Goal: Use online tool/utility: Utilize a website feature to perform a specific function

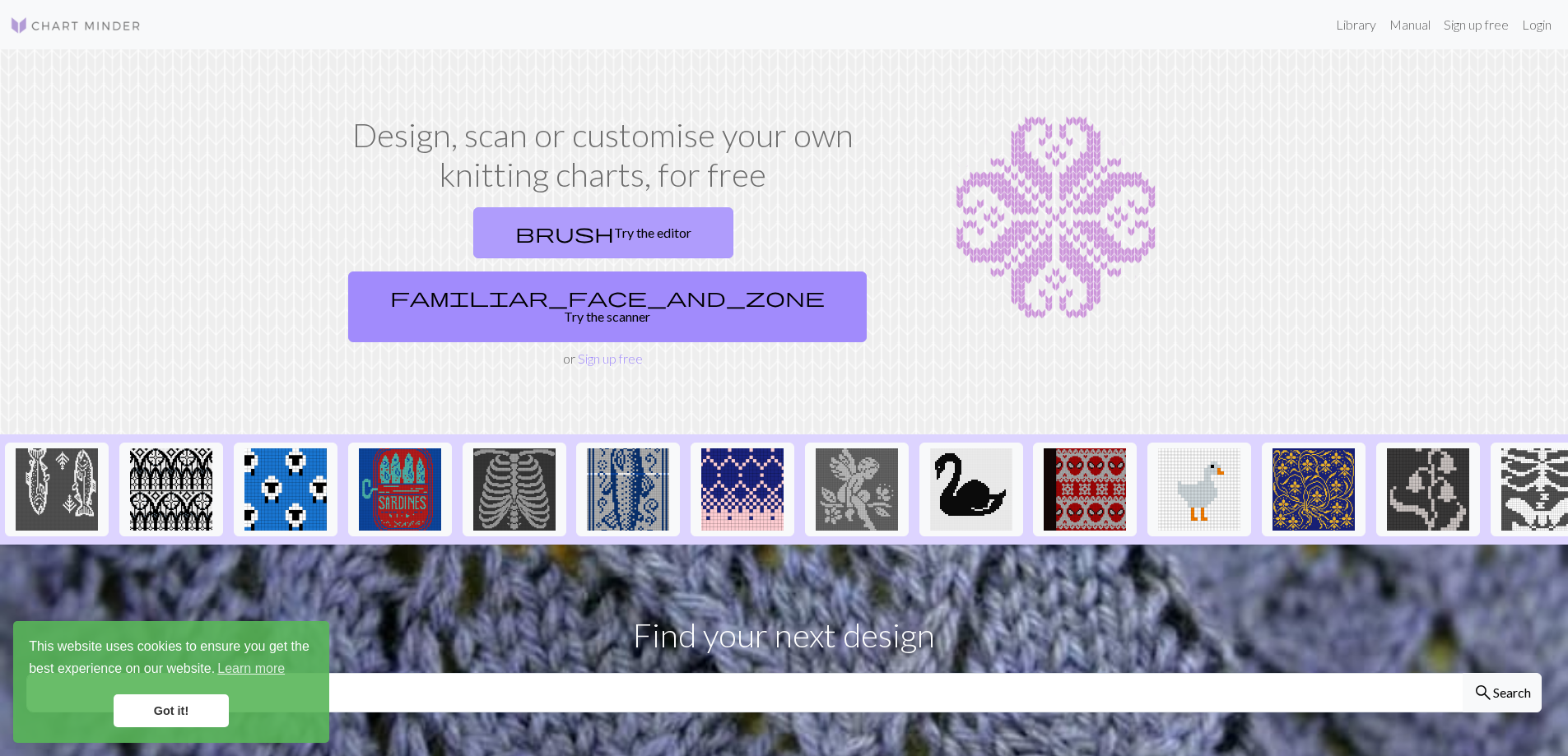
click at [473, 234] on link "brush Try the editor" at bounding box center [603, 232] width 260 height 51
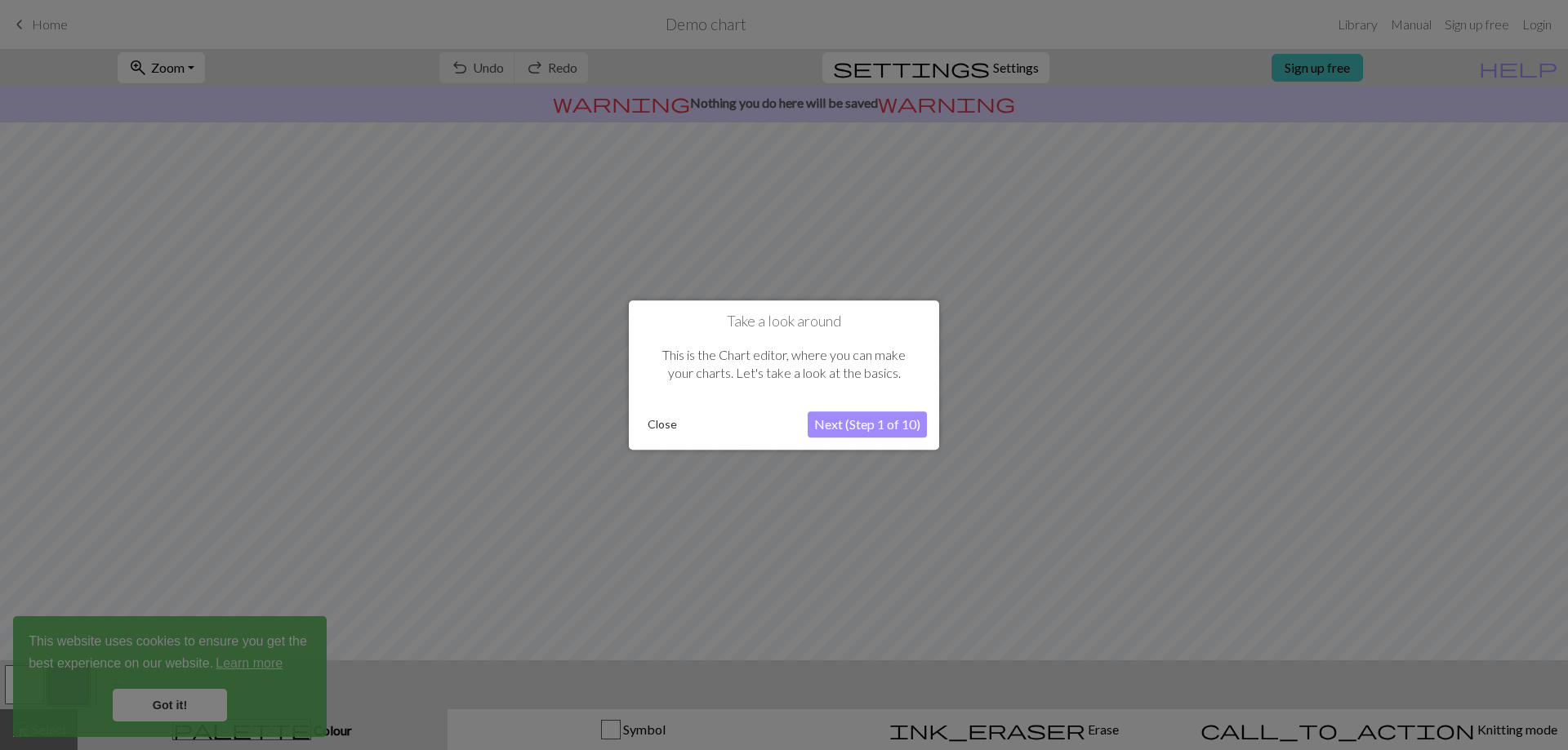
click at [874, 425] on button "Next (Step 1 of 10)" at bounding box center [867, 424] width 119 height 26
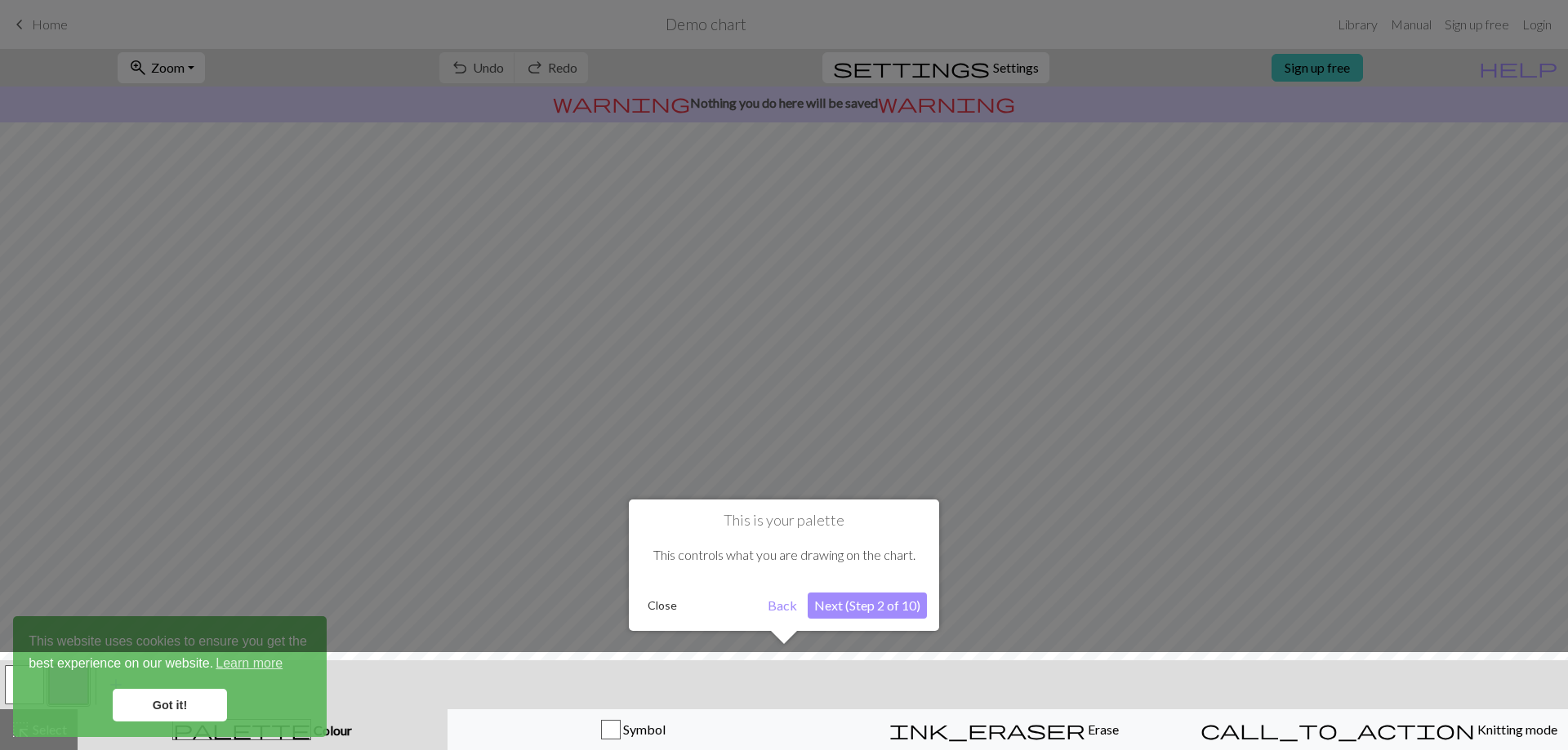
click at [867, 602] on button "Next (Step 2 of 10)" at bounding box center [867, 606] width 119 height 26
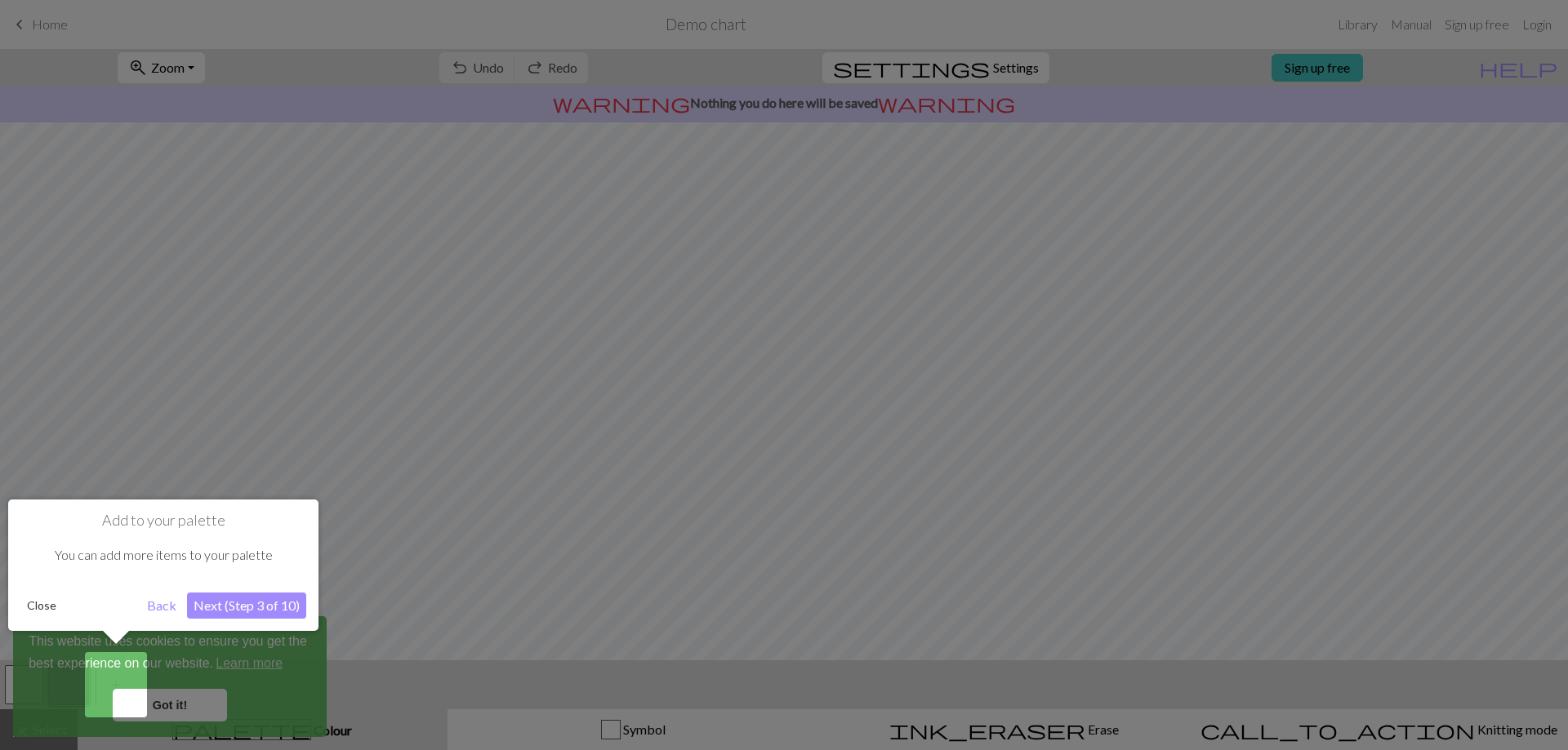
click at [238, 608] on button "Next (Step 3 of 10)" at bounding box center [246, 606] width 119 height 26
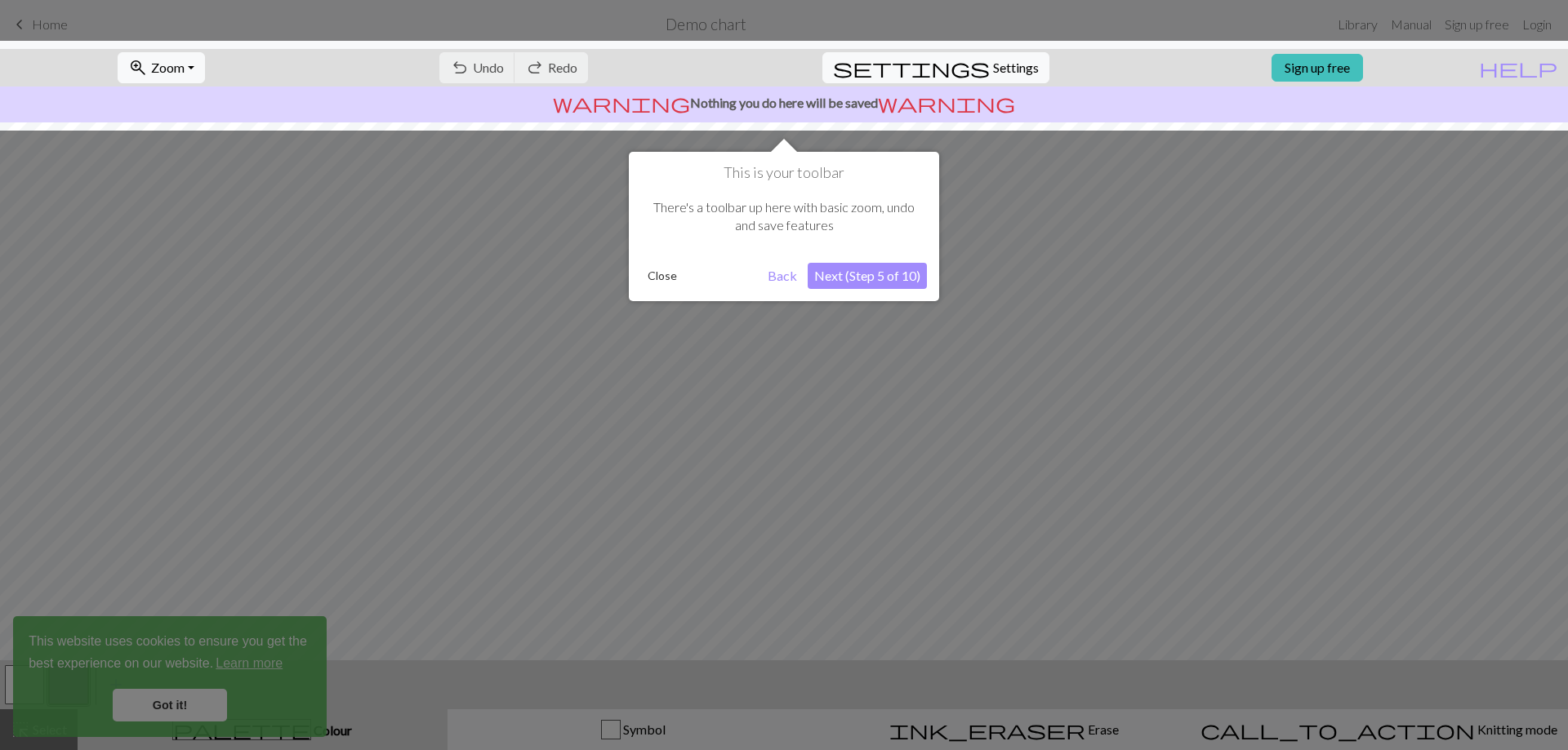
click at [873, 278] on button "Next (Step 5 of 10)" at bounding box center [867, 276] width 119 height 26
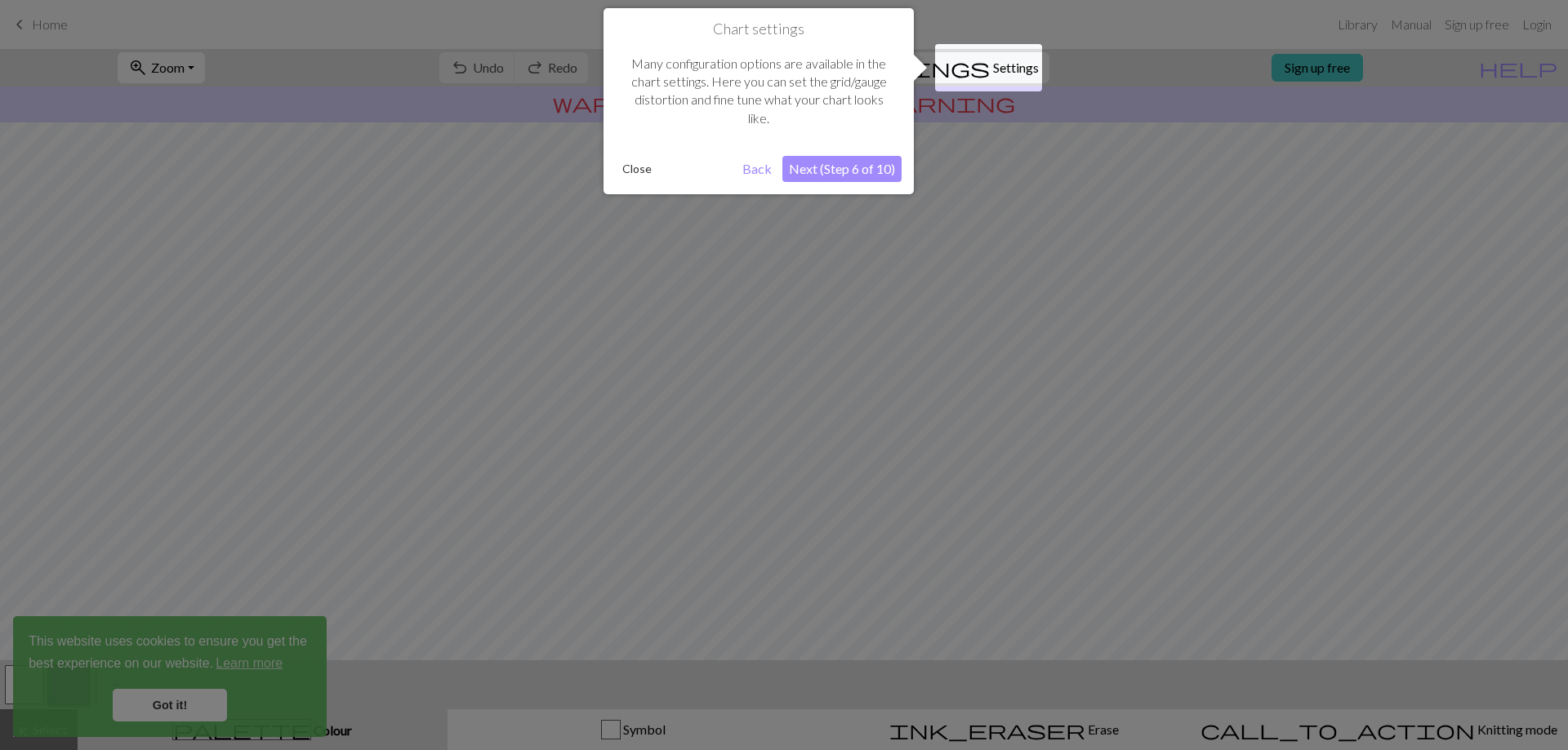
click at [850, 159] on button "Next (Step 6 of 10)" at bounding box center [842, 169] width 119 height 26
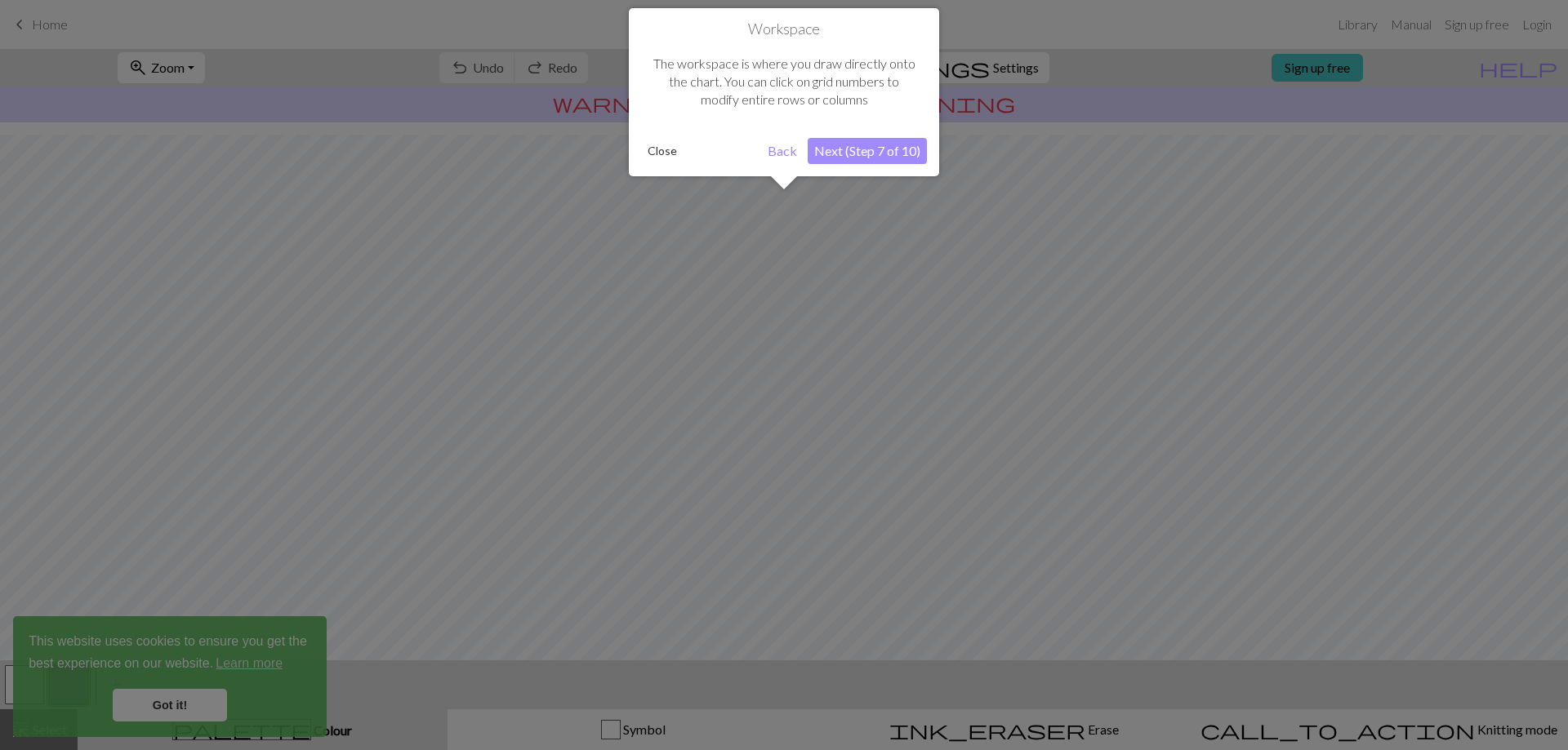
scroll to position [70, 0]
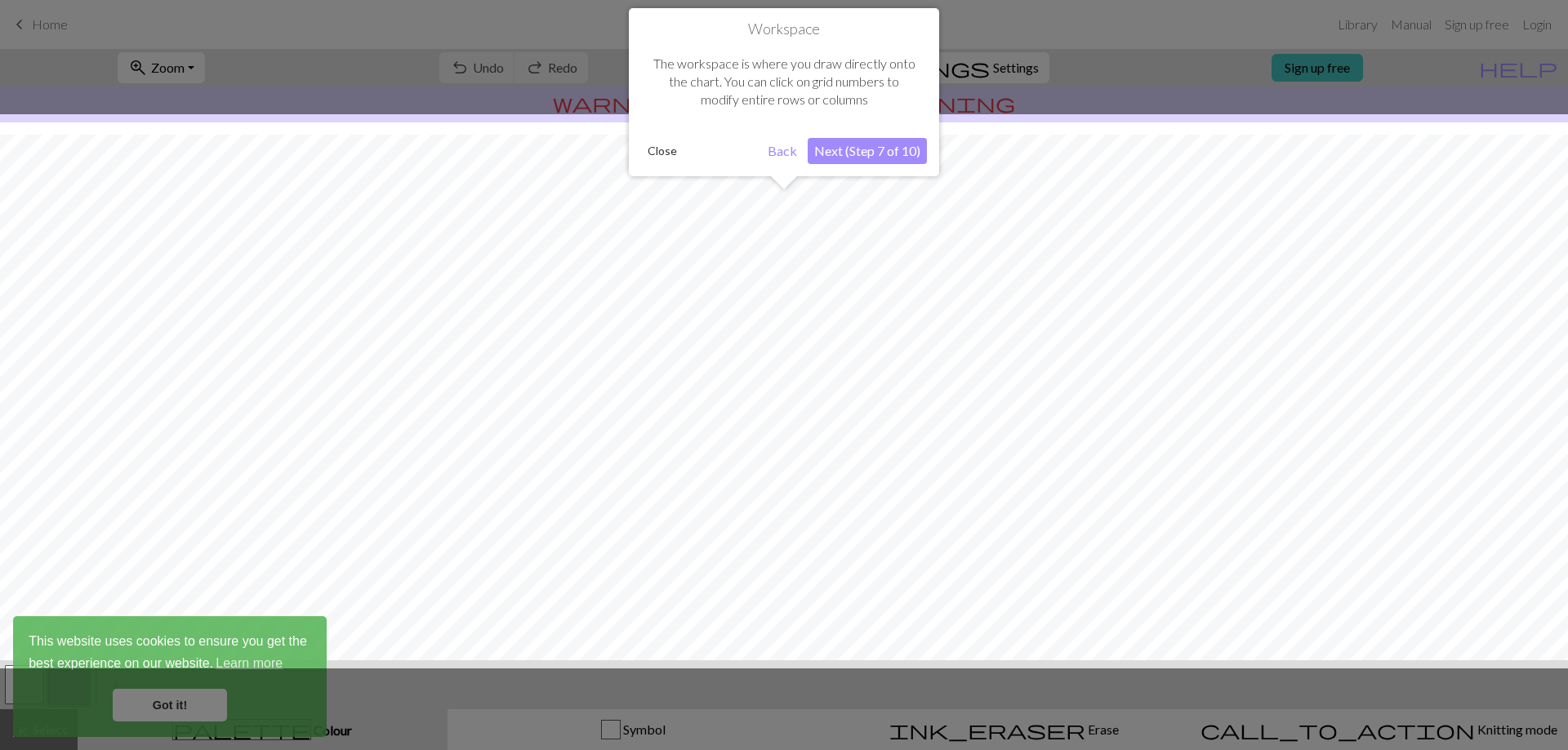
click at [863, 148] on button "Next (Step 7 of 10)" at bounding box center [867, 151] width 119 height 26
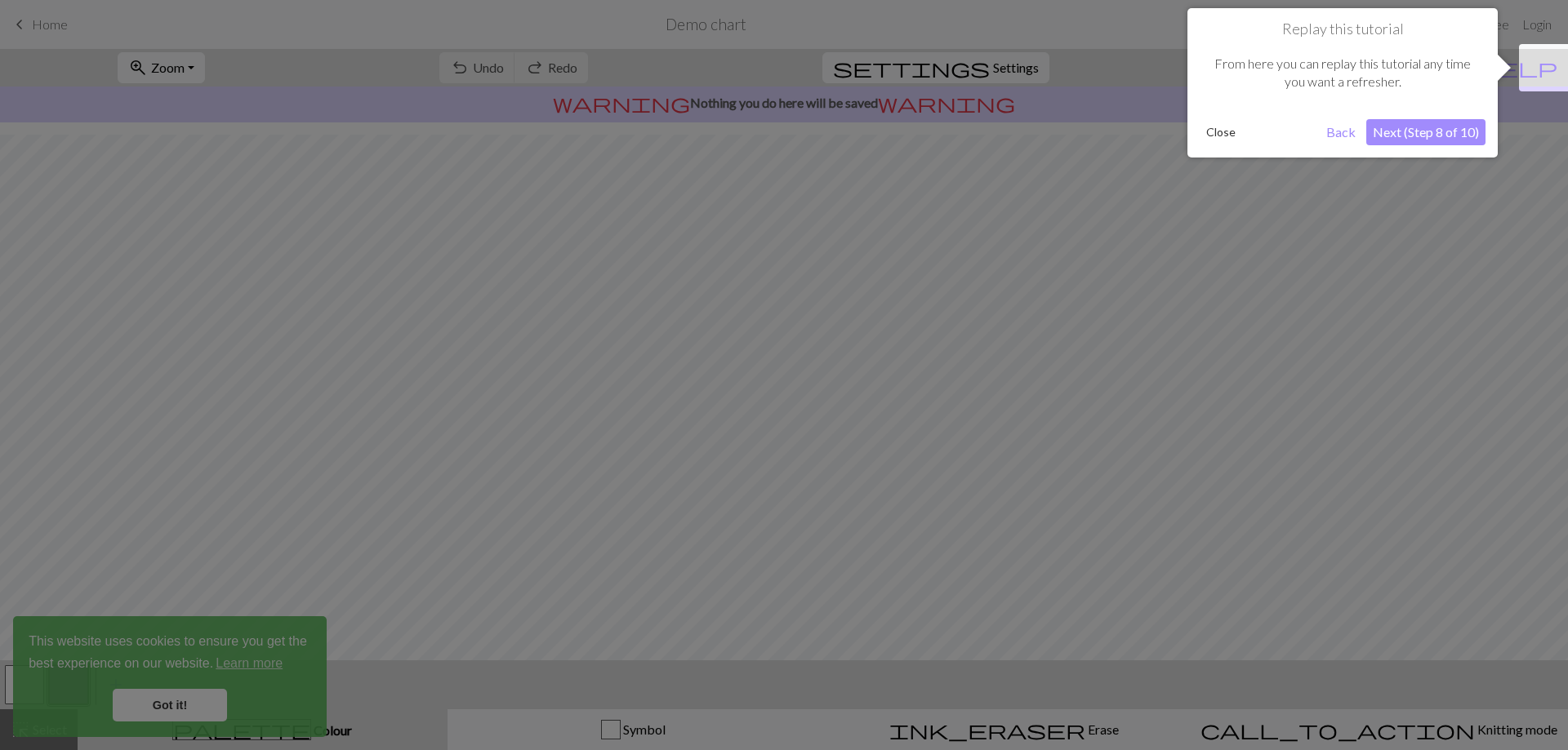
click at [1437, 134] on button "Next (Step 8 of 10)" at bounding box center [1425, 132] width 119 height 26
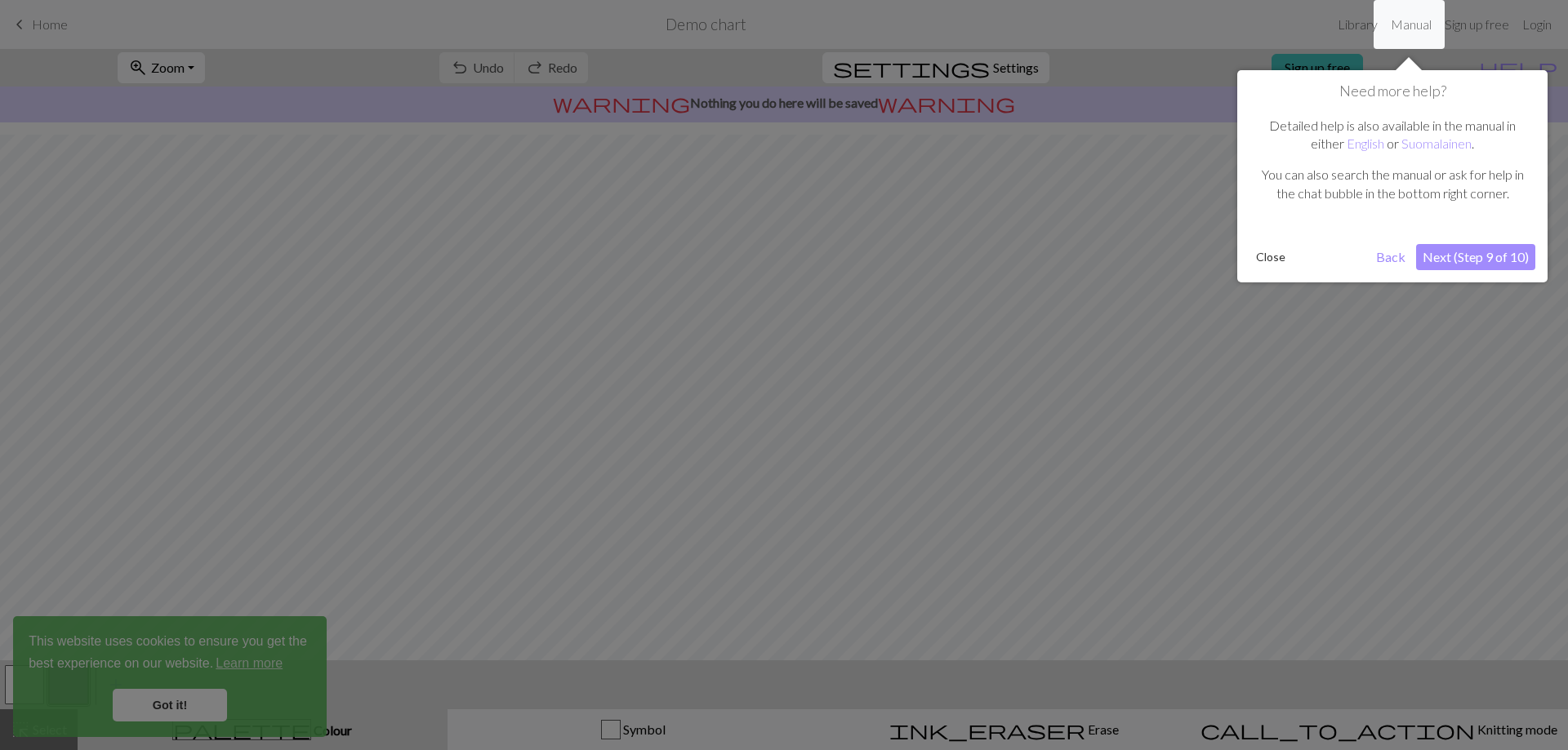
click at [1478, 265] on button "Next (Step 9 of 10)" at bounding box center [1475, 257] width 119 height 26
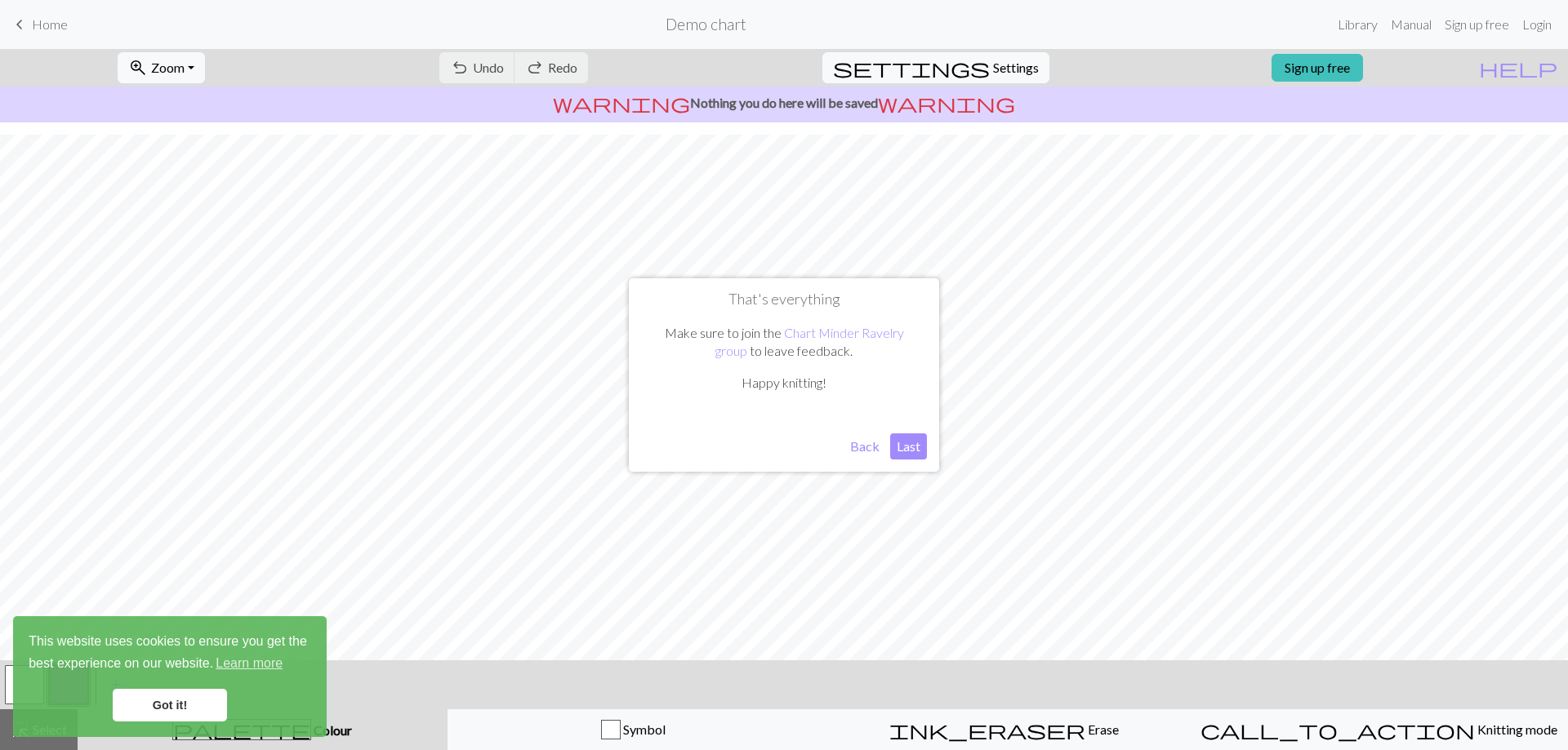
click at [903, 451] on button "Last" at bounding box center [909, 446] width 37 height 26
click at [1363, 66] on link "Sign up free" at bounding box center [1317, 68] width 92 height 28
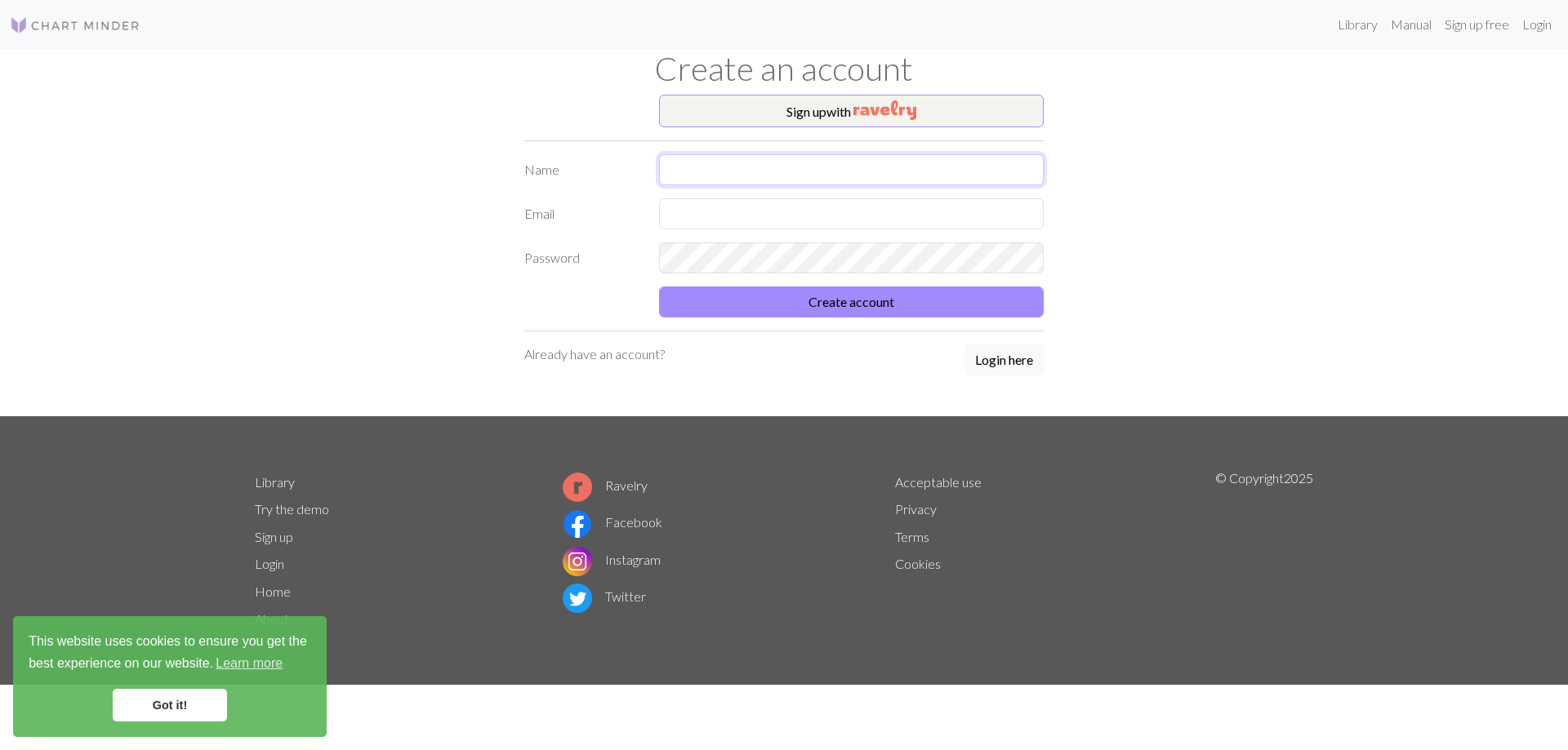
click at [829, 163] on input "text" at bounding box center [851, 170] width 384 height 31
type input "myown2hands"
type input "[DOMAIN_NAME][EMAIL_ADDRESS][DOMAIN_NAME]"
click at [865, 107] on img "button" at bounding box center [884, 109] width 63 height 19
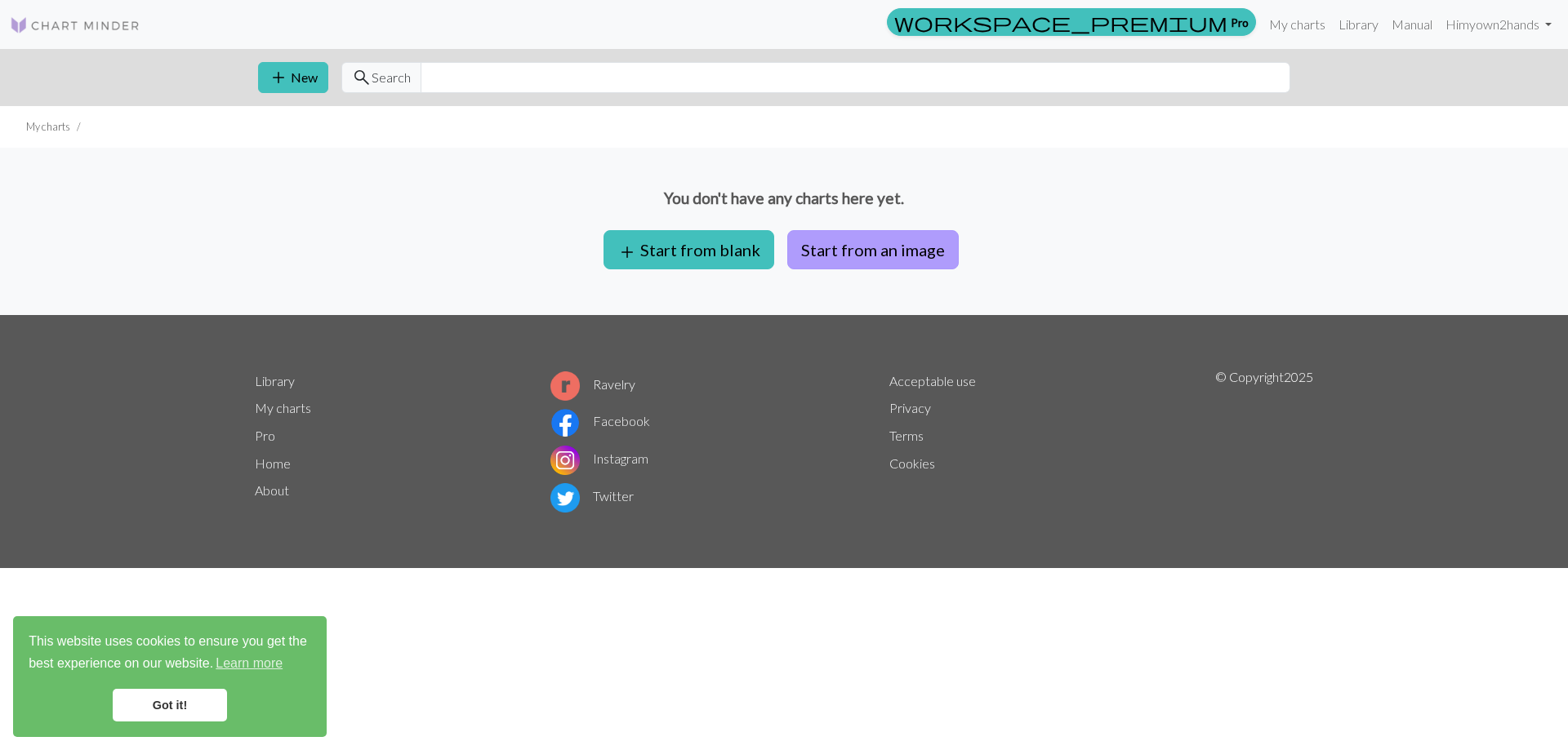
click at [888, 247] on button "Start from an image" at bounding box center [872, 250] width 171 height 39
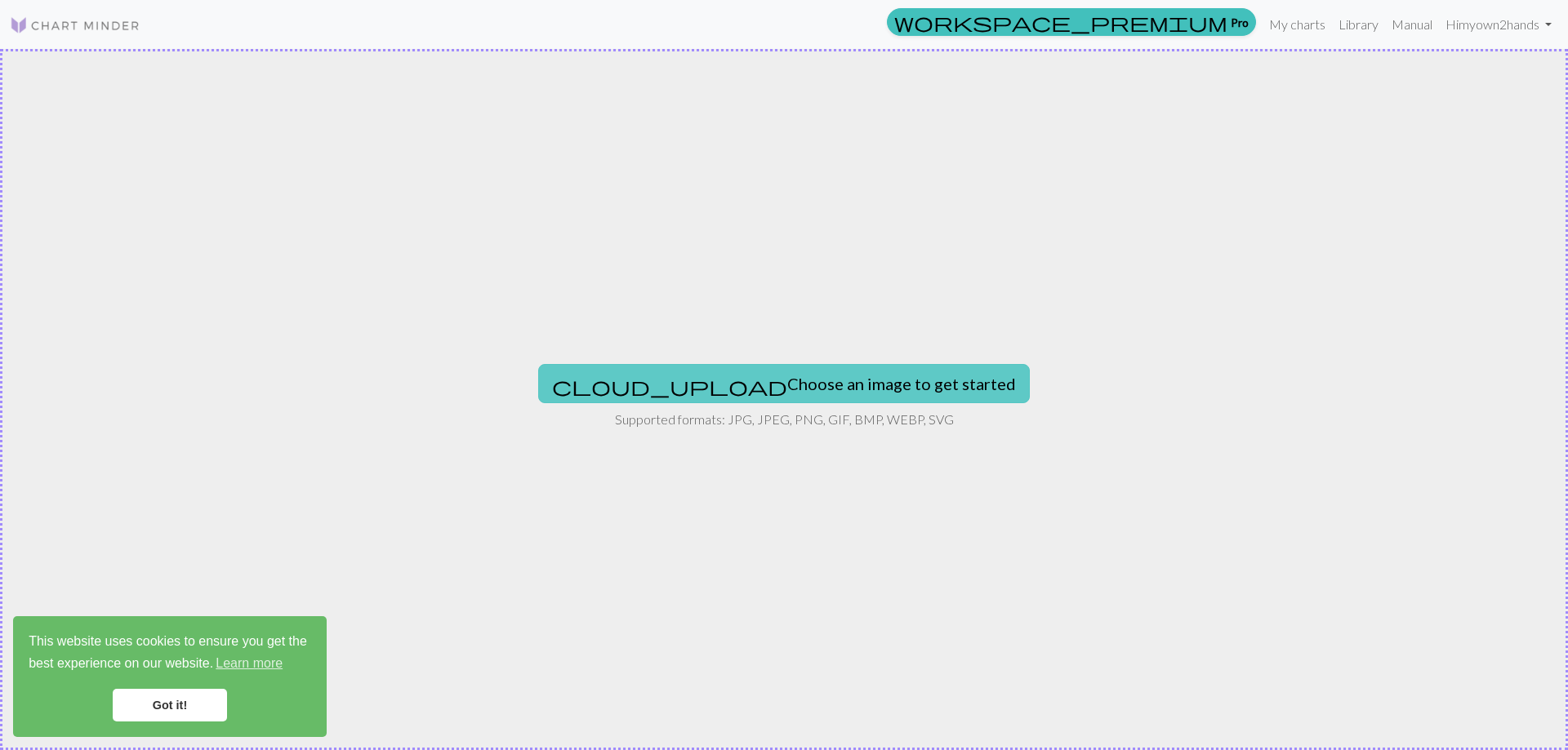
click at [808, 377] on button "cloud_upload Choose an image to get started" at bounding box center [784, 383] width 492 height 39
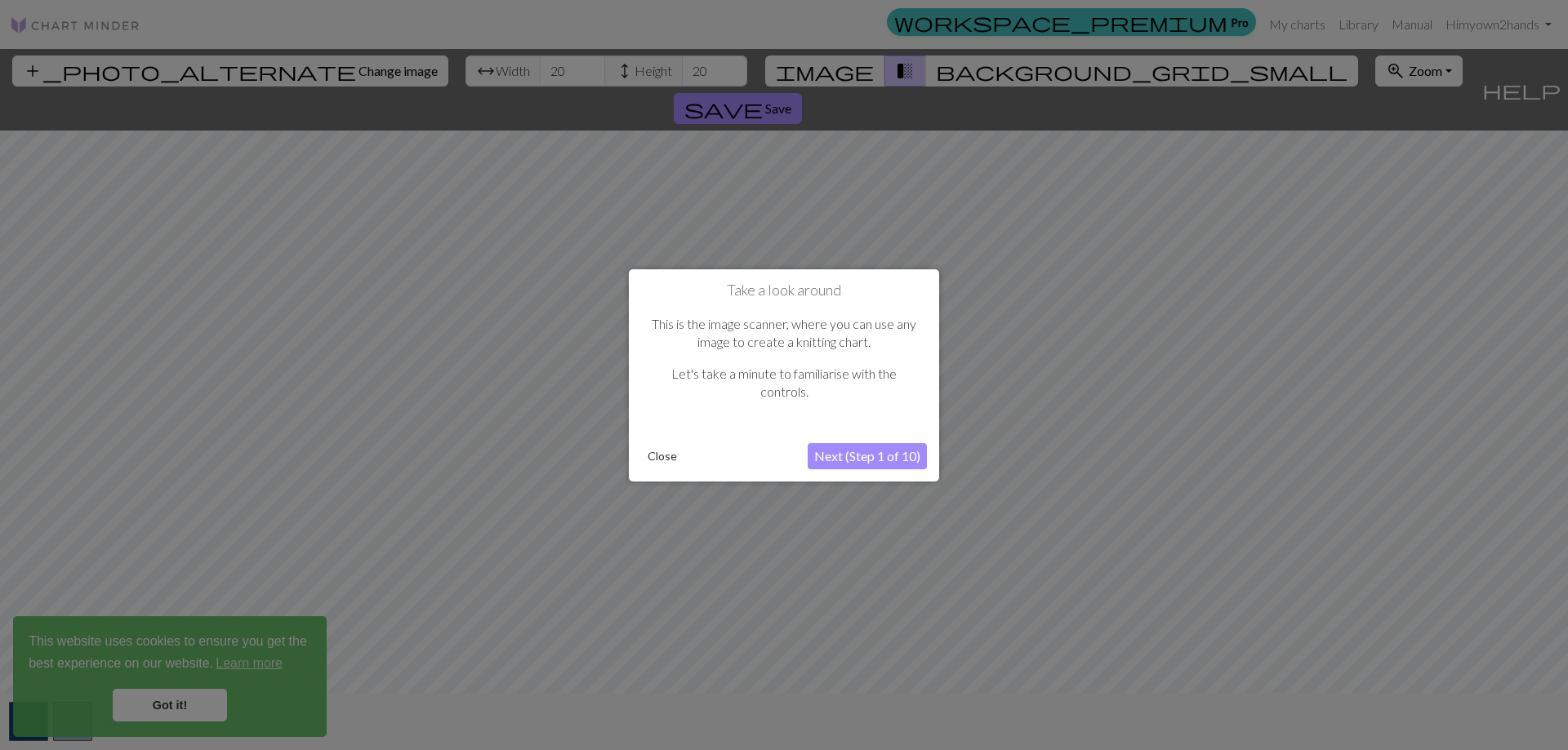
click at [882, 457] on button "Next (Step 1 of 10)" at bounding box center [867, 456] width 119 height 26
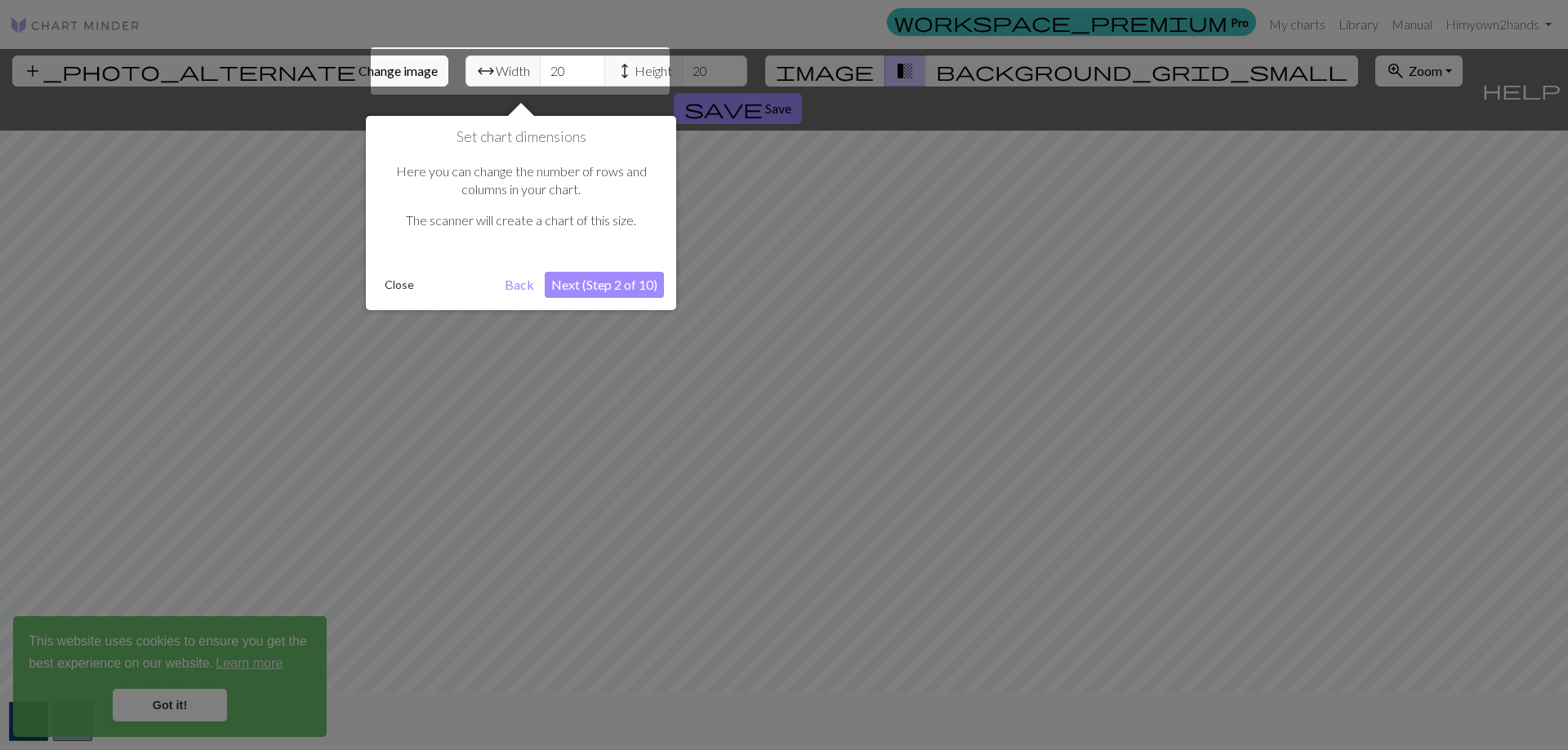
click at [618, 284] on button "Next (Step 2 of 10)" at bounding box center [604, 285] width 119 height 26
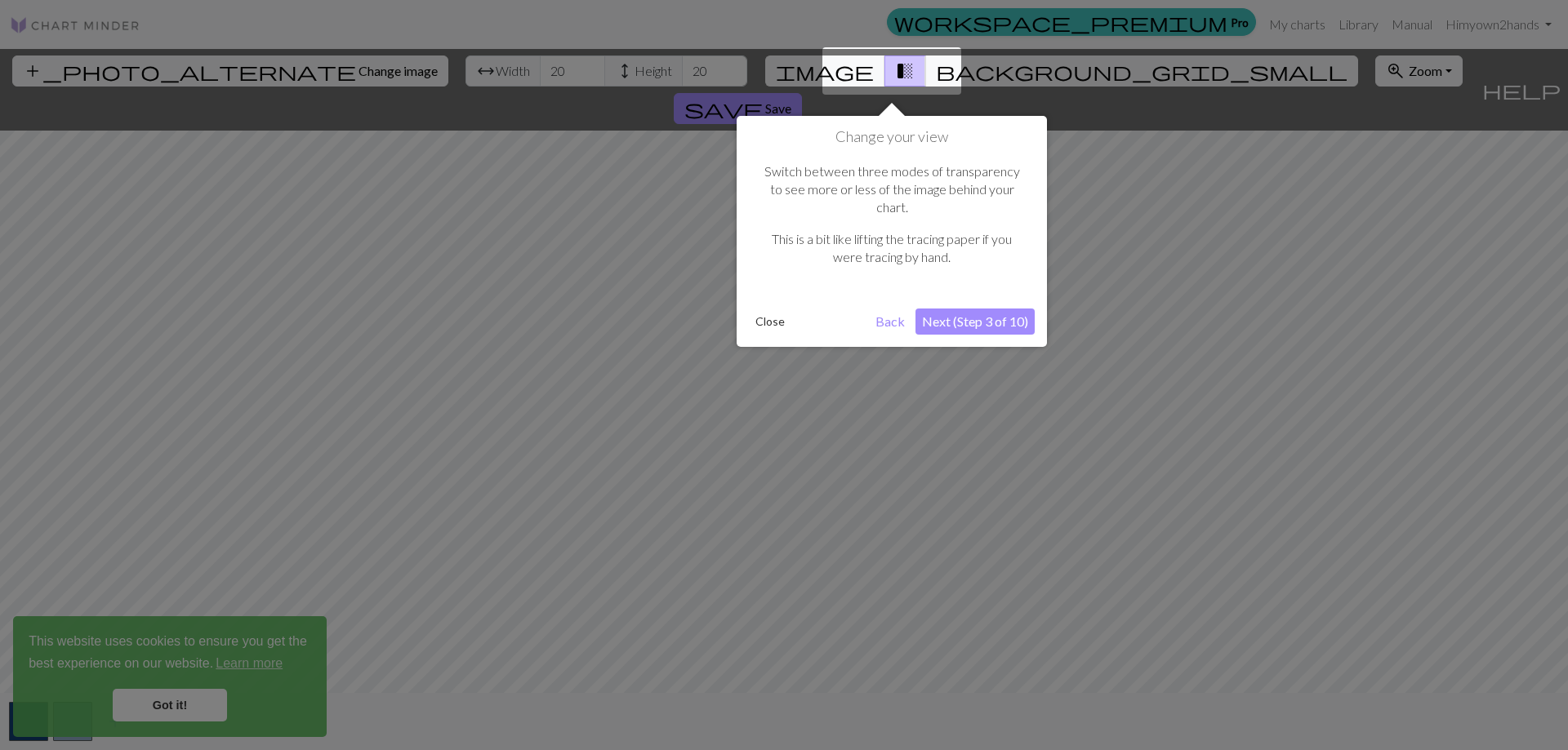
click at [984, 308] on button "Next (Step 3 of 10)" at bounding box center [974, 321] width 119 height 26
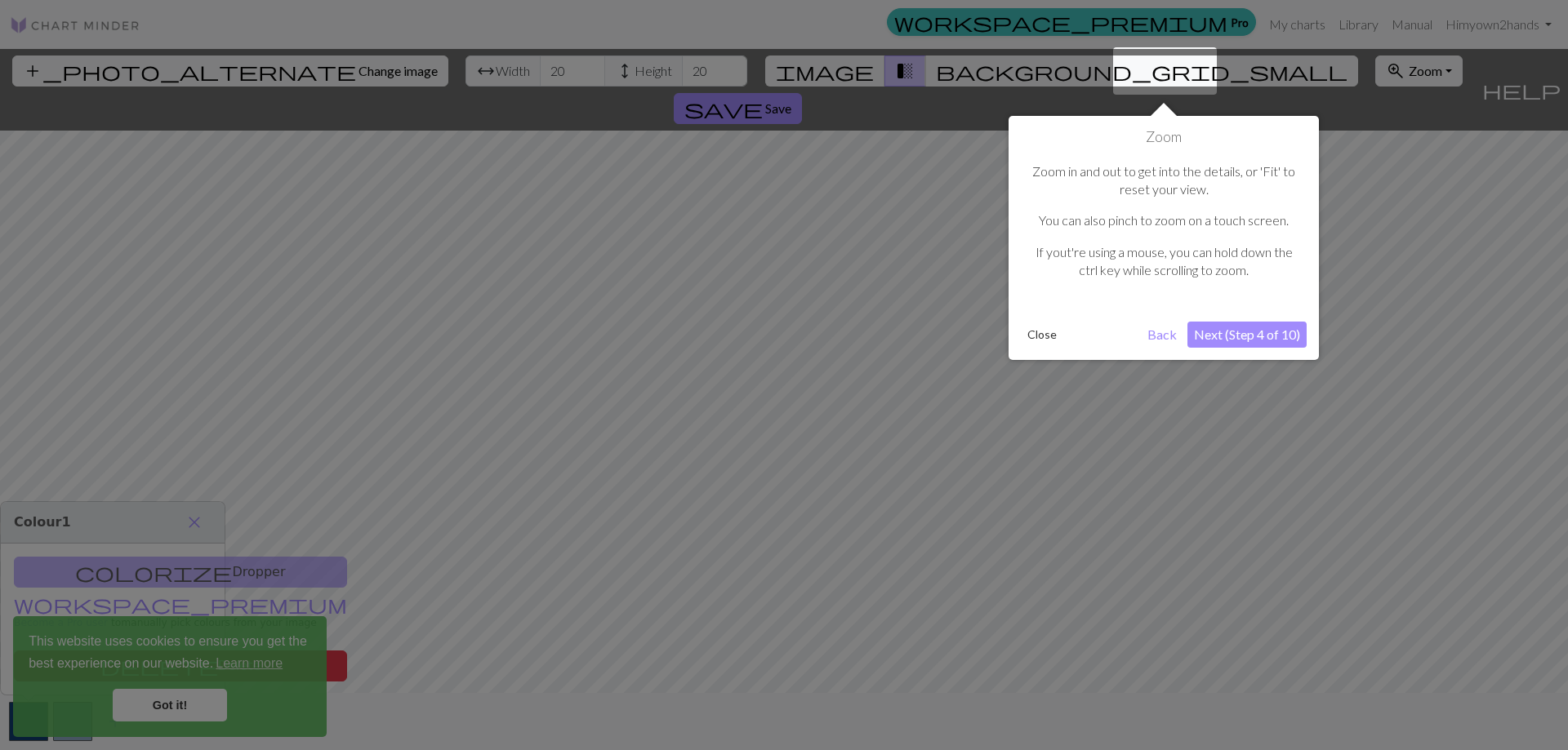
click at [1255, 338] on button "Next (Step 4 of 10)" at bounding box center [1247, 334] width 119 height 26
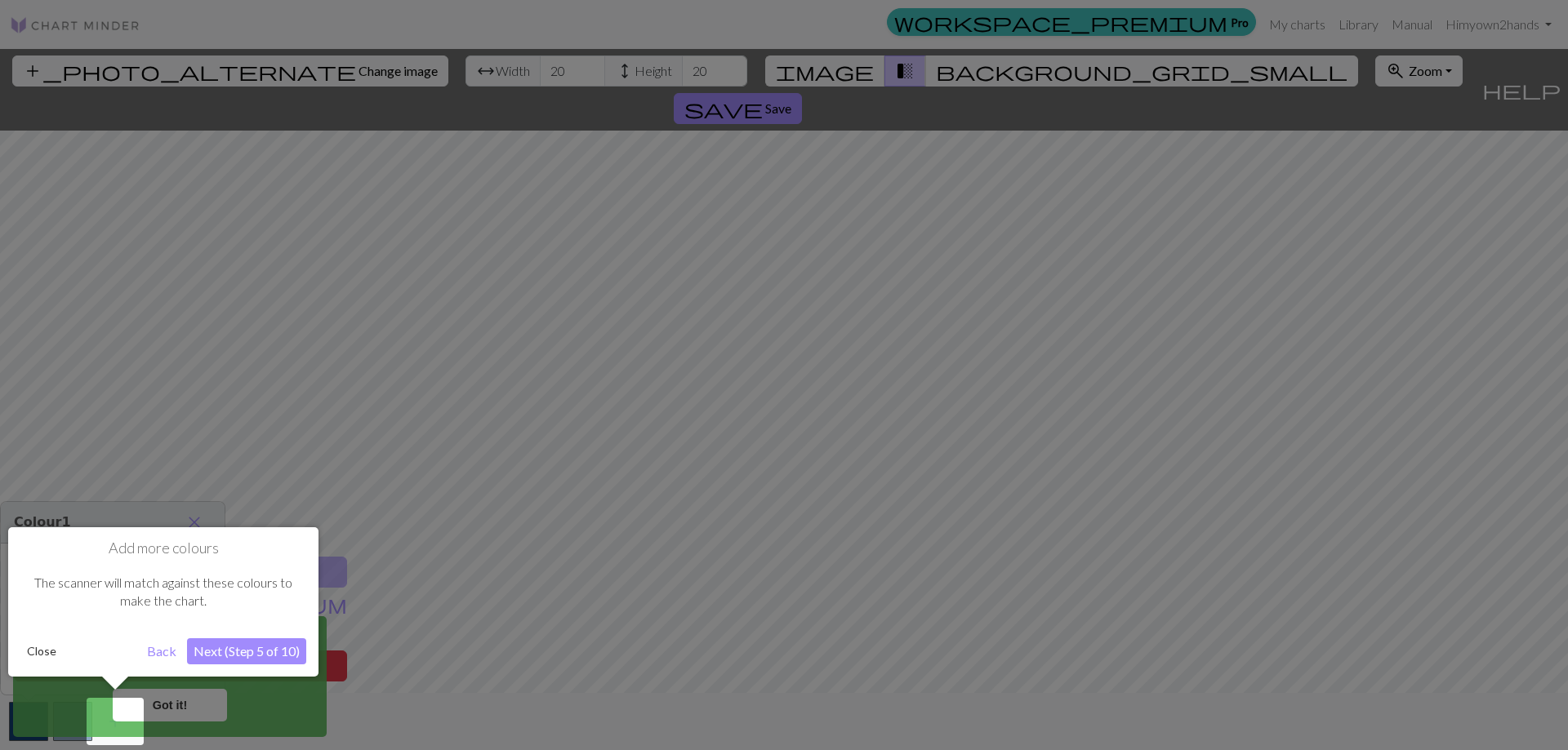
click at [245, 648] on button "Next (Step 5 of 10)" at bounding box center [246, 651] width 119 height 26
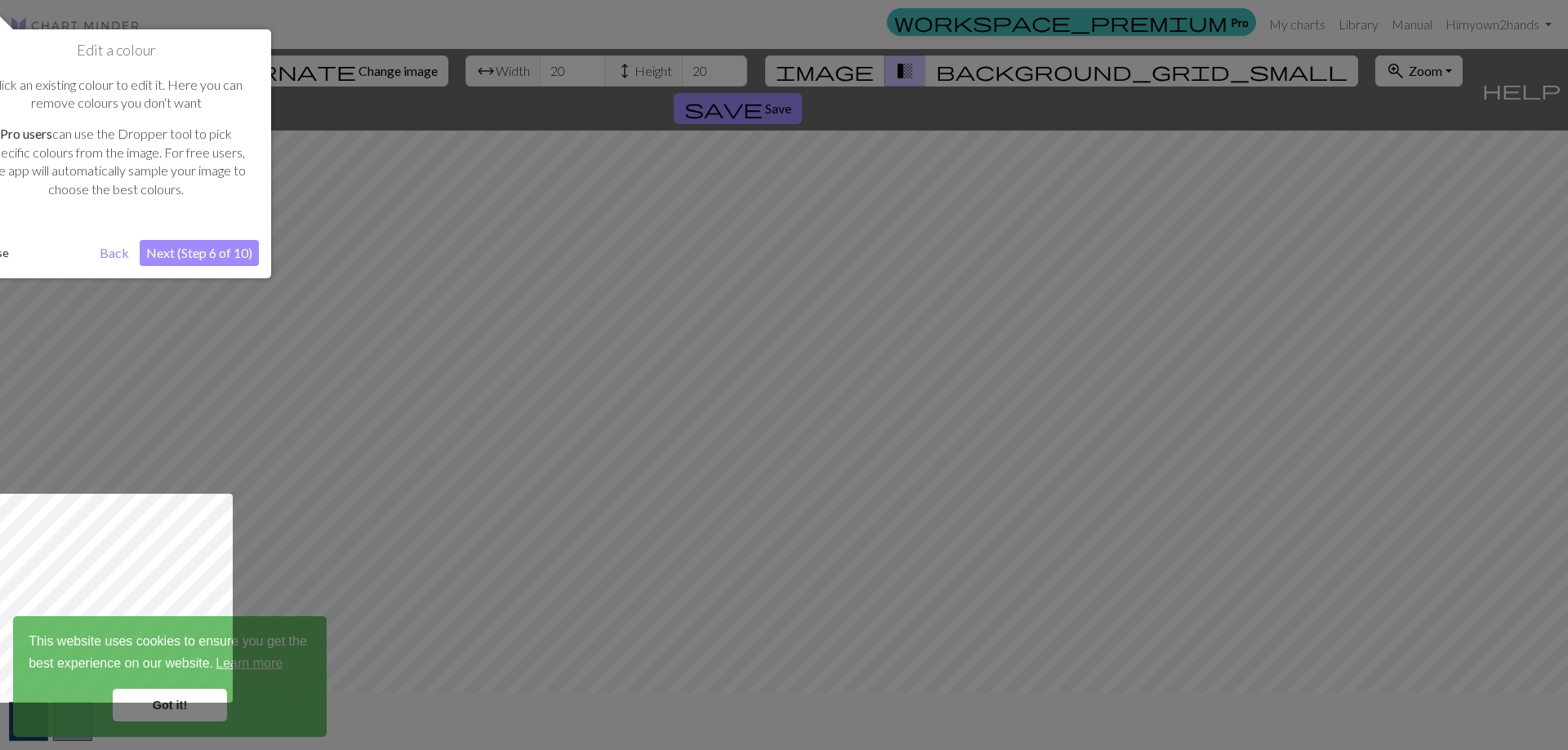
click at [197, 255] on button "Next (Step 6 of 10)" at bounding box center [199, 253] width 119 height 26
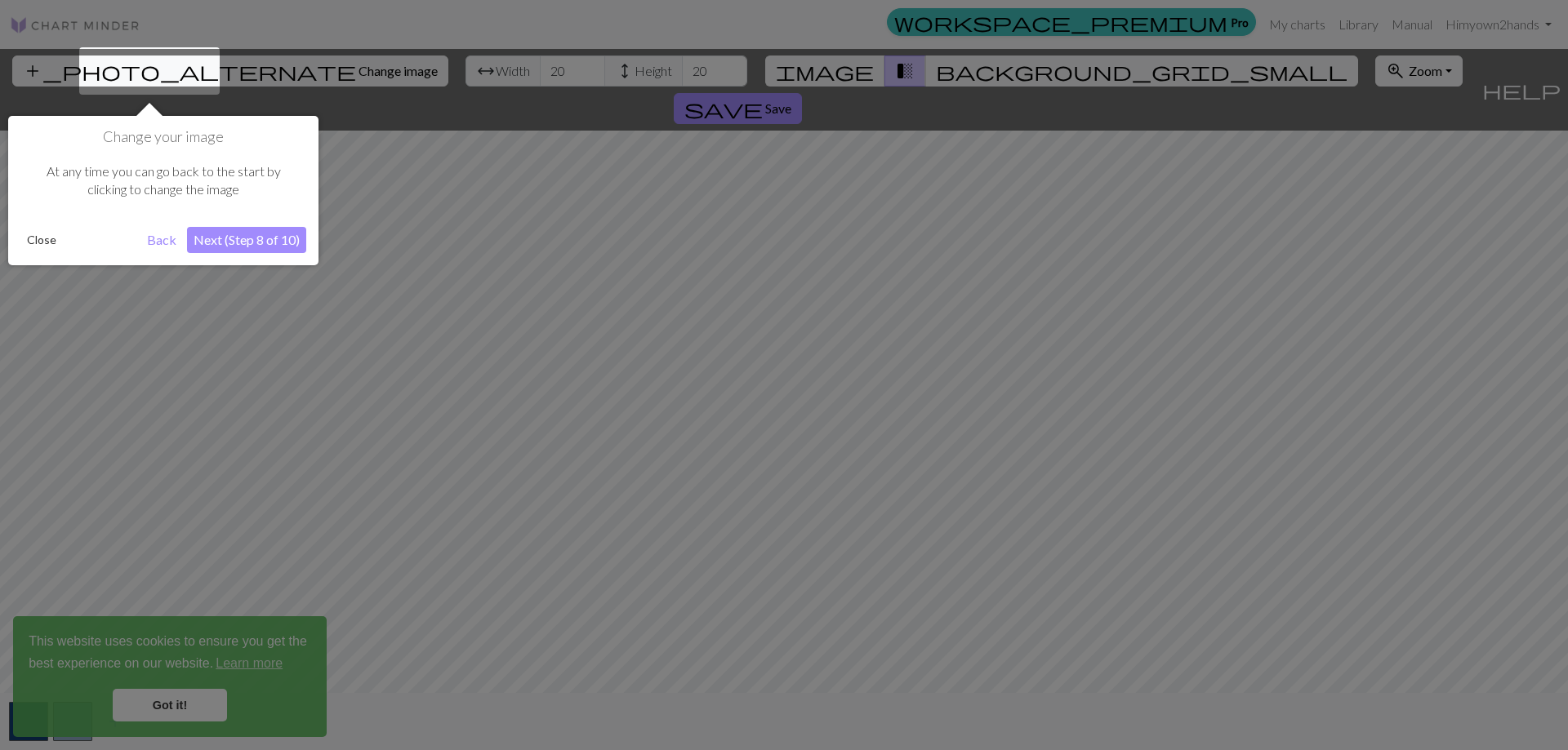
click at [245, 235] on button "Next (Step 8 of 10)" at bounding box center [246, 240] width 119 height 26
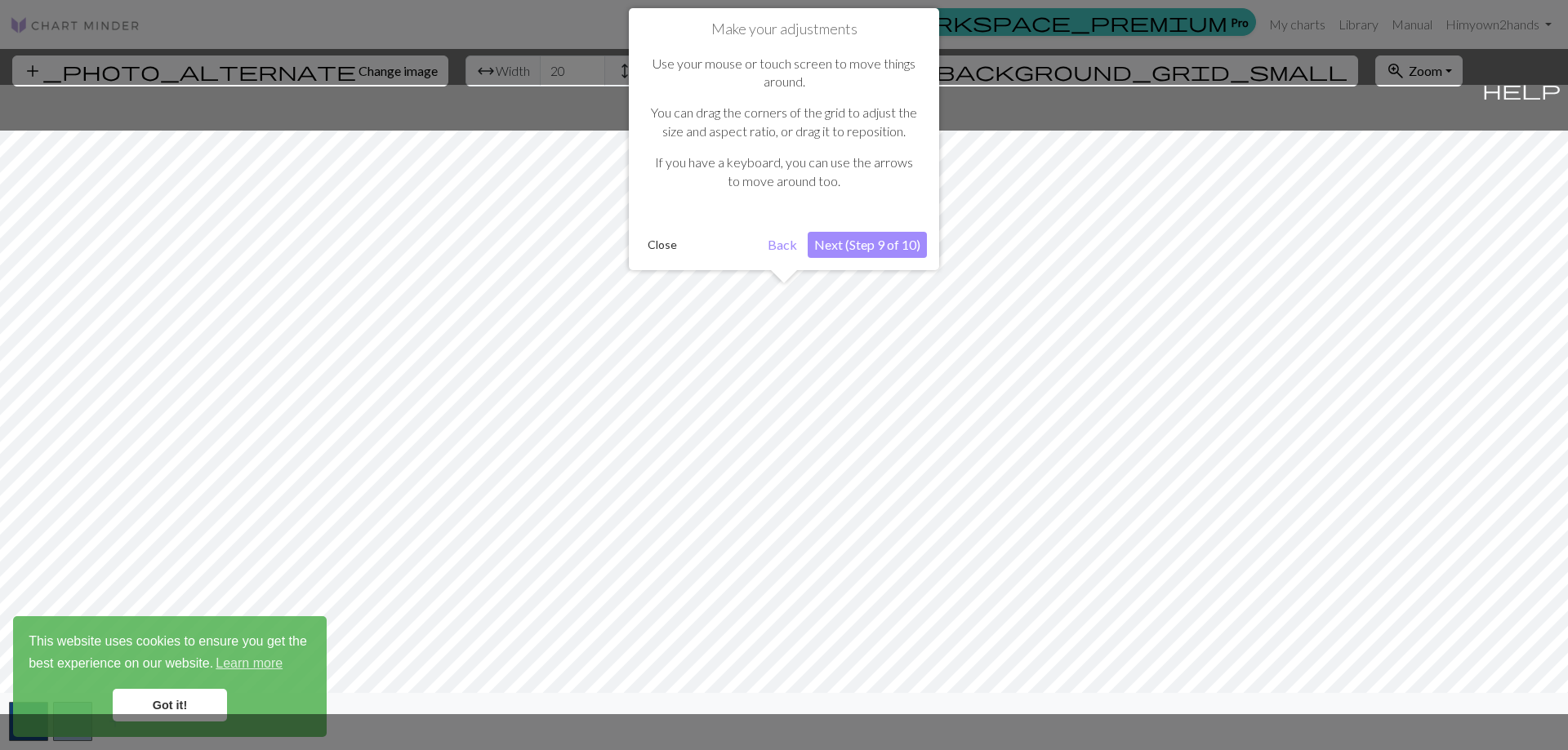
click at [872, 245] on button "Next (Step 9 of 10)" at bounding box center [867, 244] width 119 height 26
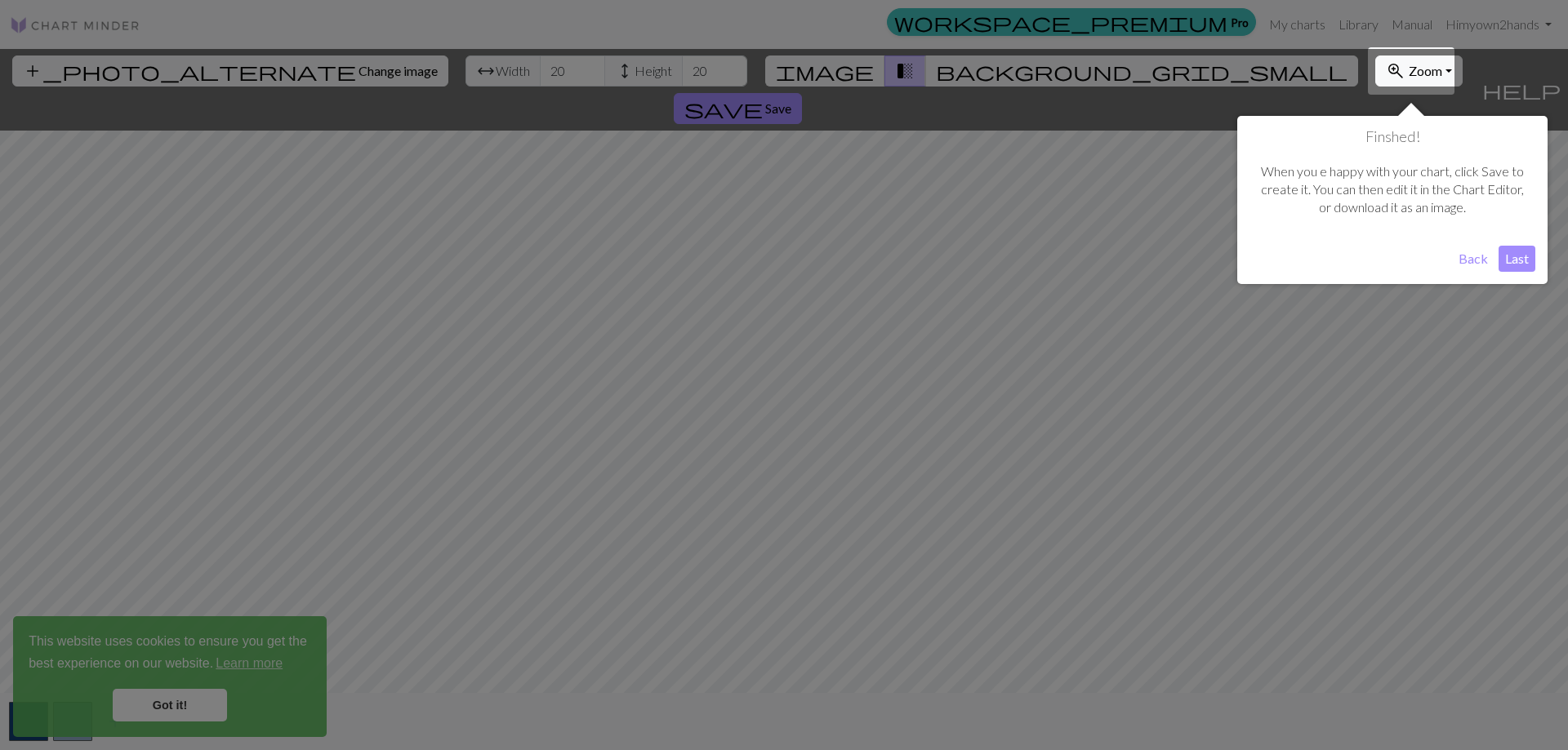
click at [1520, 261] on button "Last" at bounding box center [1517, 258] width 37 height 26
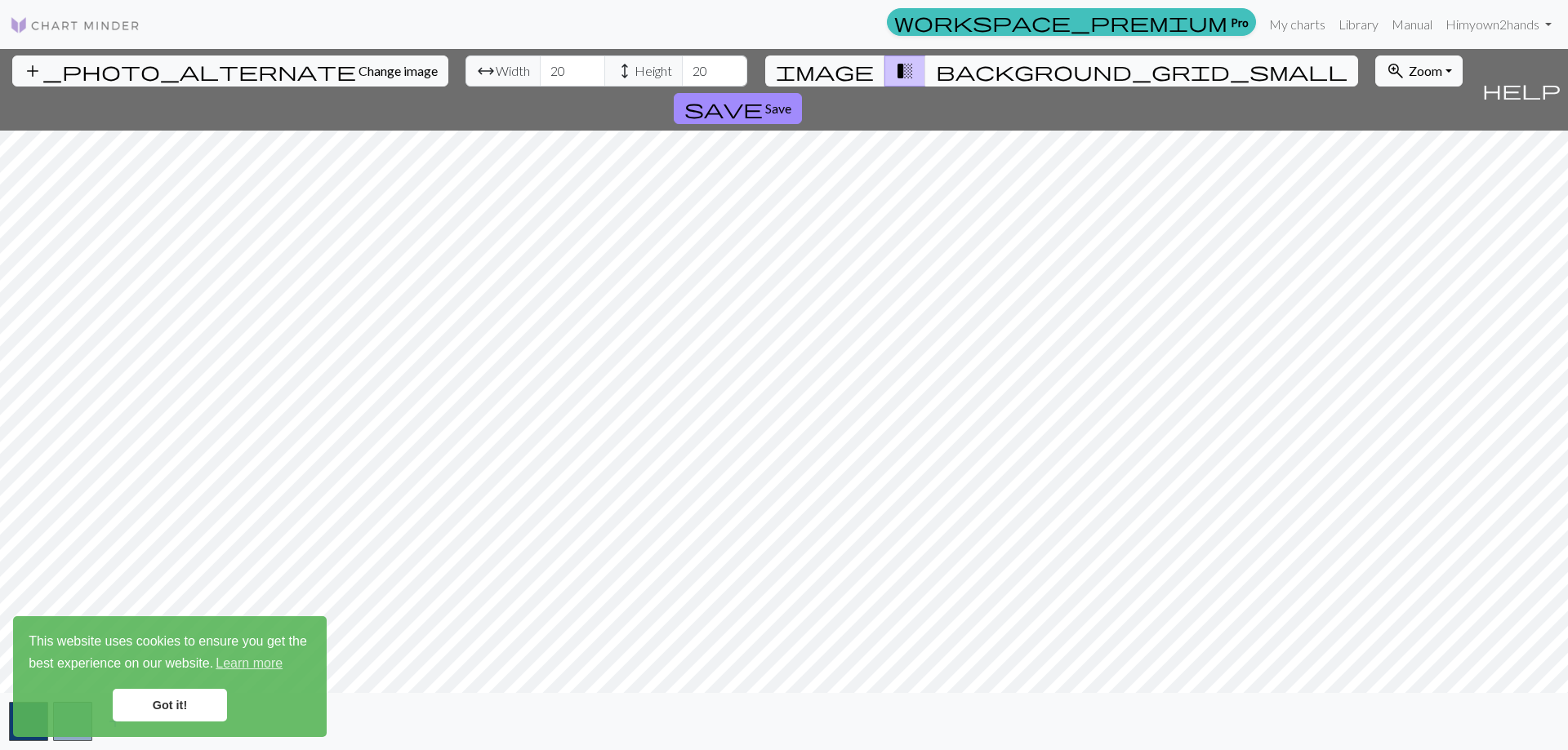
click at [936, 69] on span "background_grid_small" at bounding box center [1141, 70] width 411 height 23
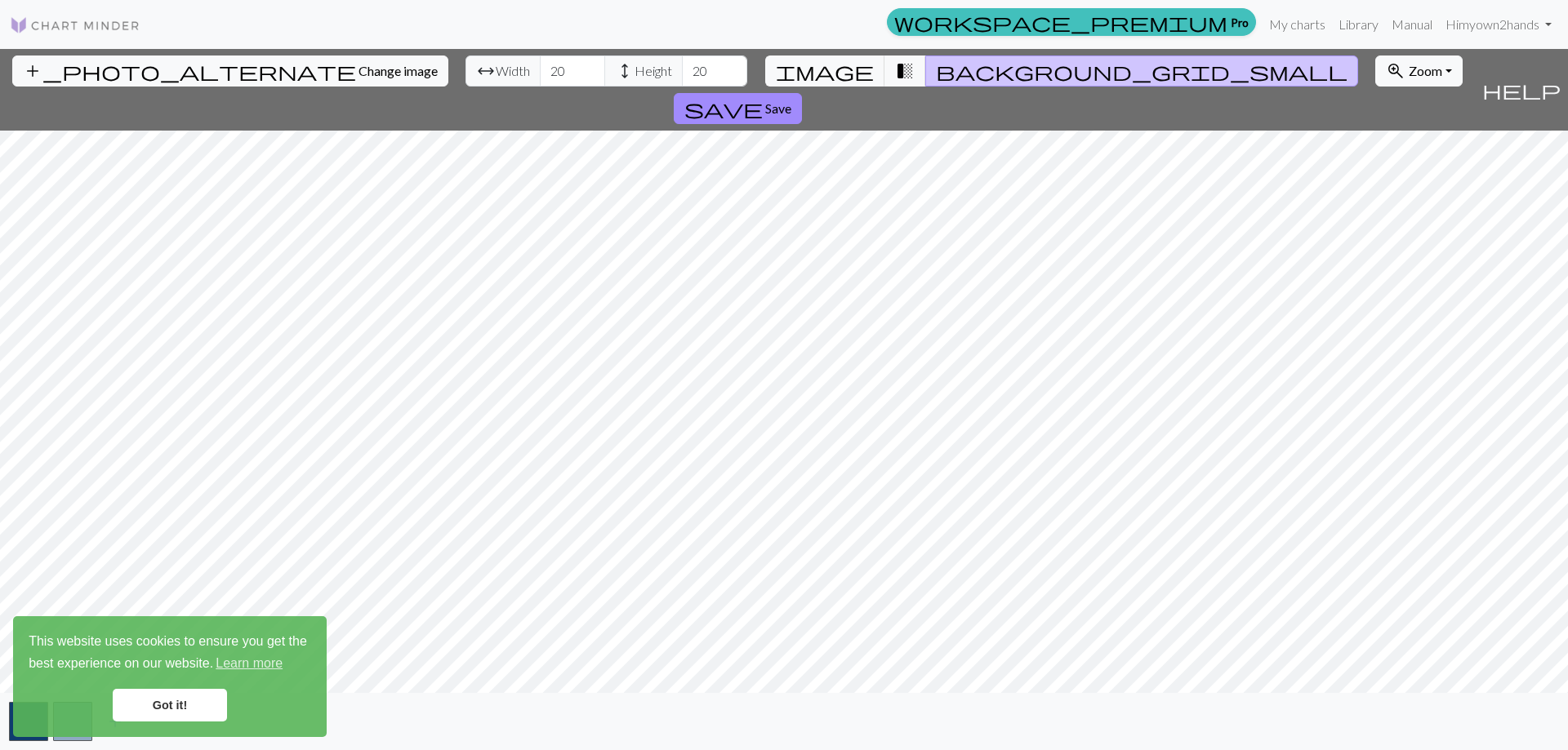
click at [936, 69] on span "background_grid_small" at bounding box center [1141, 70] width 411 height 23
click at [901, 72] on button "transition_fade" at bounding box center [905, 71] width 42 height 31
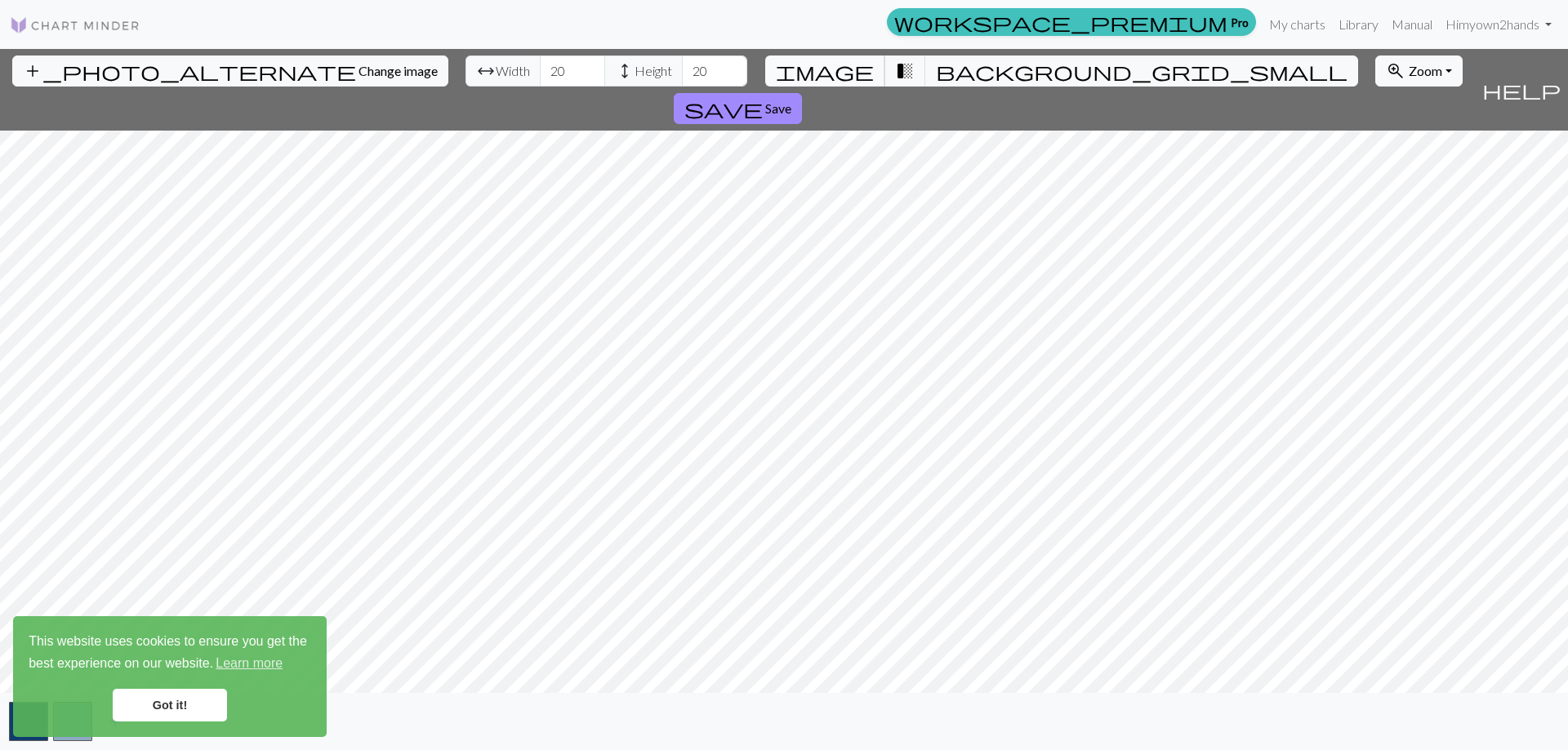
click at [847, 69] on span "image" at bounding box center [825, 70] width 98 height 23
click at [171, 708] on link "Got it!" at bounding box center [169, 705] width 114 height 32
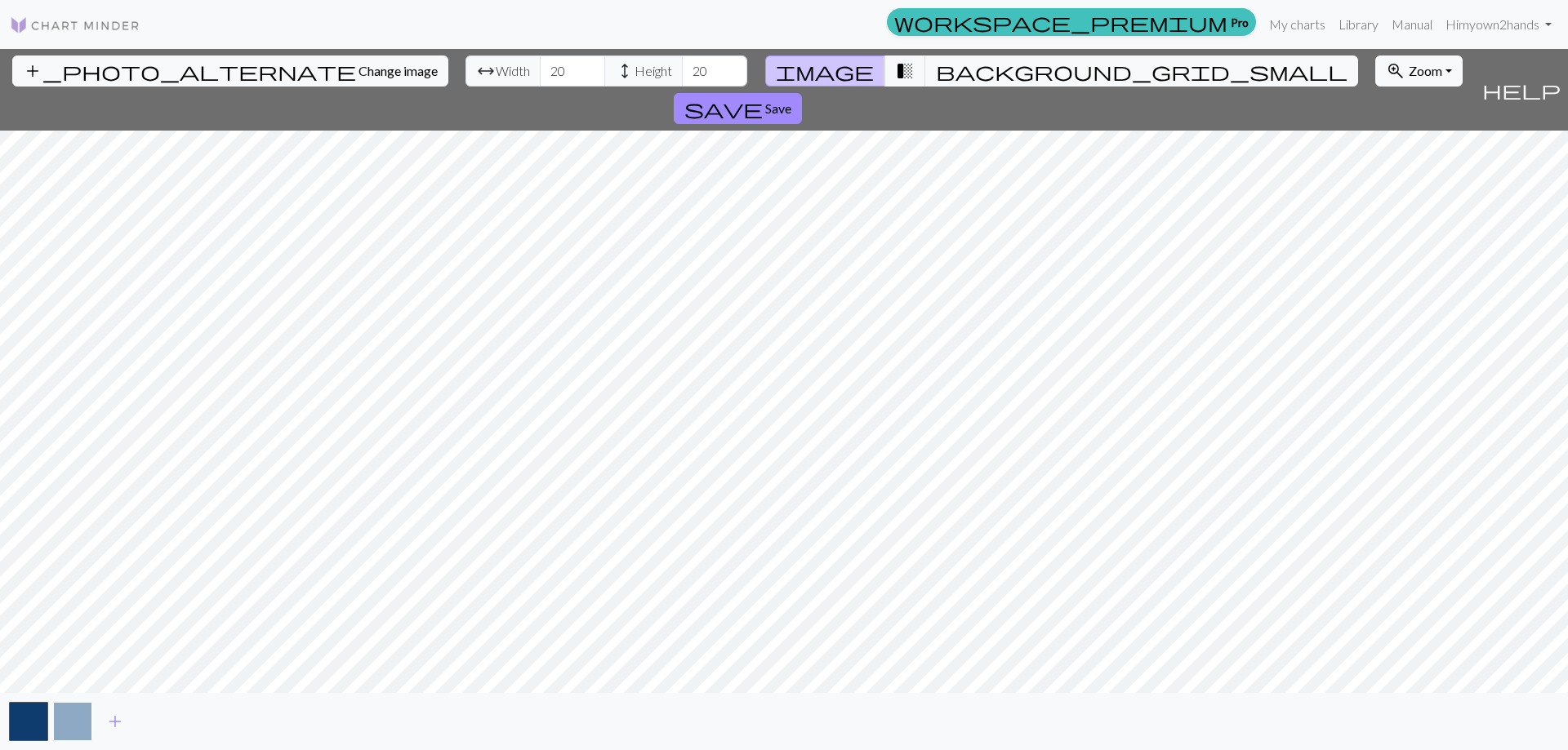
click at [85, 721] on button "button" at bounding box center [72, 721] width 39 height 39
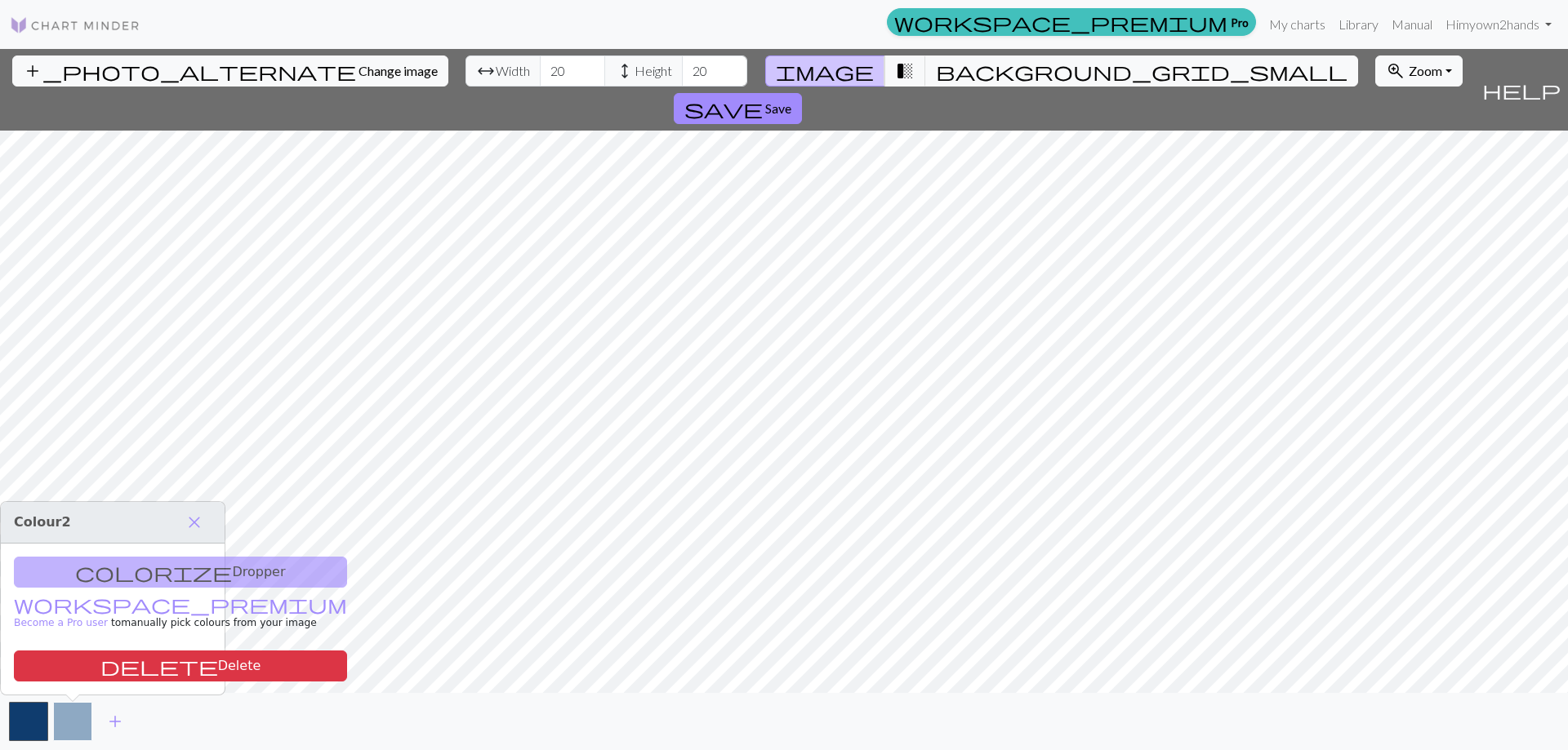
drag, startPoint x: 31, startPoint y: 722, endPoint x: 55, endPoint y: 714, distance: 25.3
click at [31, 723] on button "button" at bounding box center [29, 721] width 39 height 39
click at [104, 579] on div "colorize Dropper workspace_premium Become a Pro user to manually pick colours f…" at bounding box center [113, 619] width 224 height 151
click at [135, 572] on div "colorize Dropper workspace_premium Become a Pro user to manually pick colours f…" at bounding box center [113, 619] width 224 height 151
